Goal: Find specific page/section: Find specific page/section

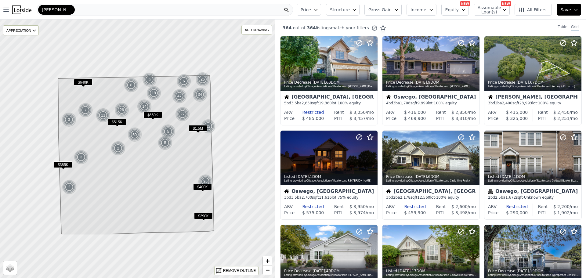
click at [81, 14] on div "[PERSON_NAME]" at bounding box center [165, 10] width 256 height 12
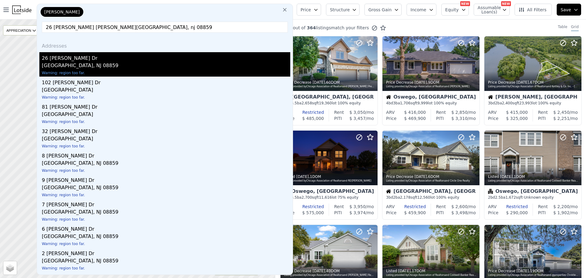
type input "26 [PERSON_NAME] [PERSON_NAME][GEOGRAPHIC_DATA], nj 08859"
click at [57, 67] on div "[GEOGRAPHIC_DATA], NJ 08859" at bounding box center [166, 66] width 248 height 9
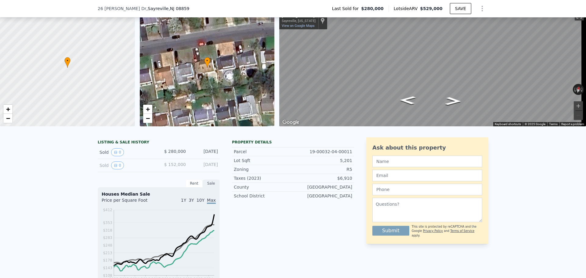
scroll to position [28, 0]
